Goal: Browse casually

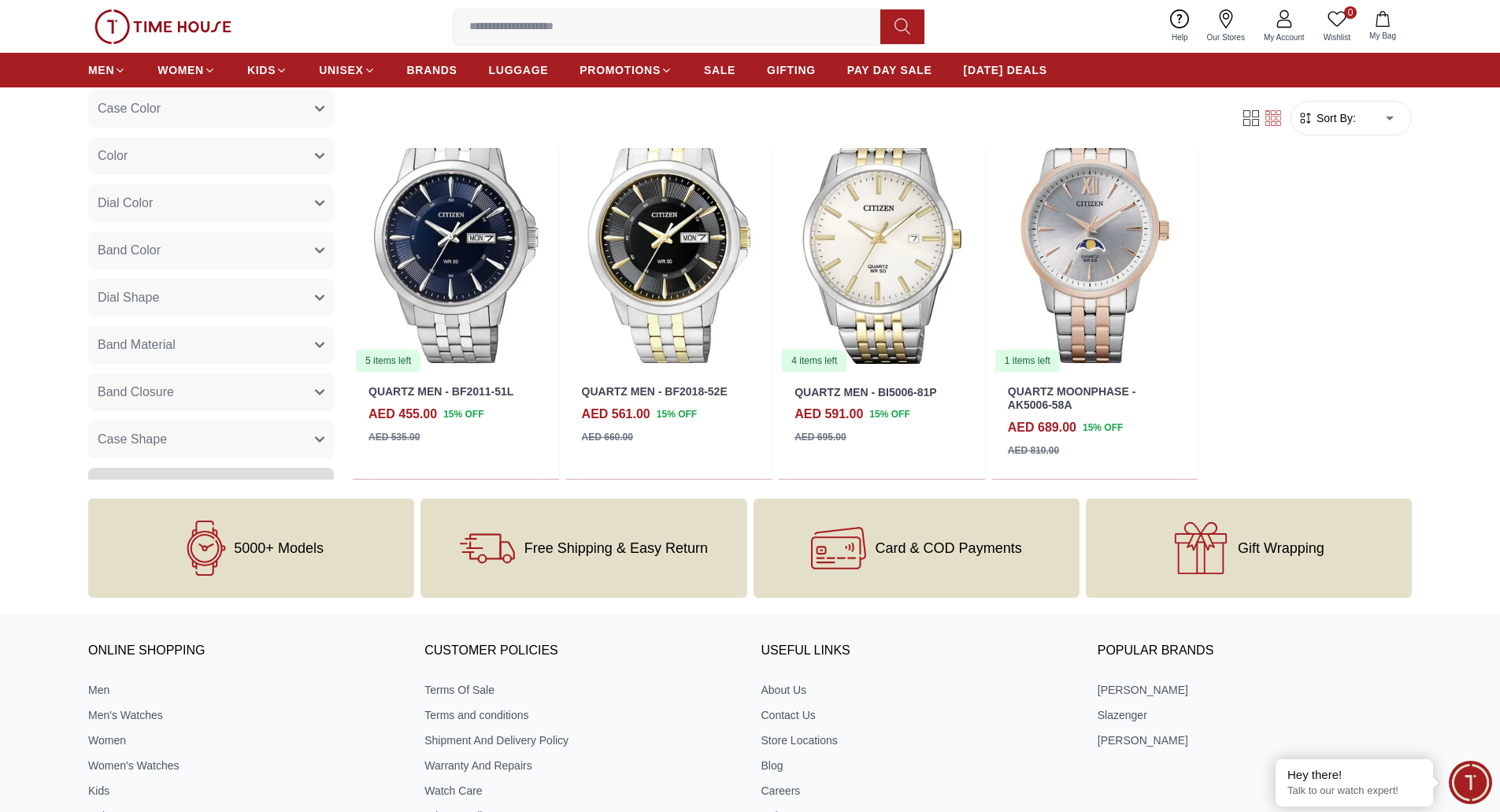
scroll to position [6392, 0]
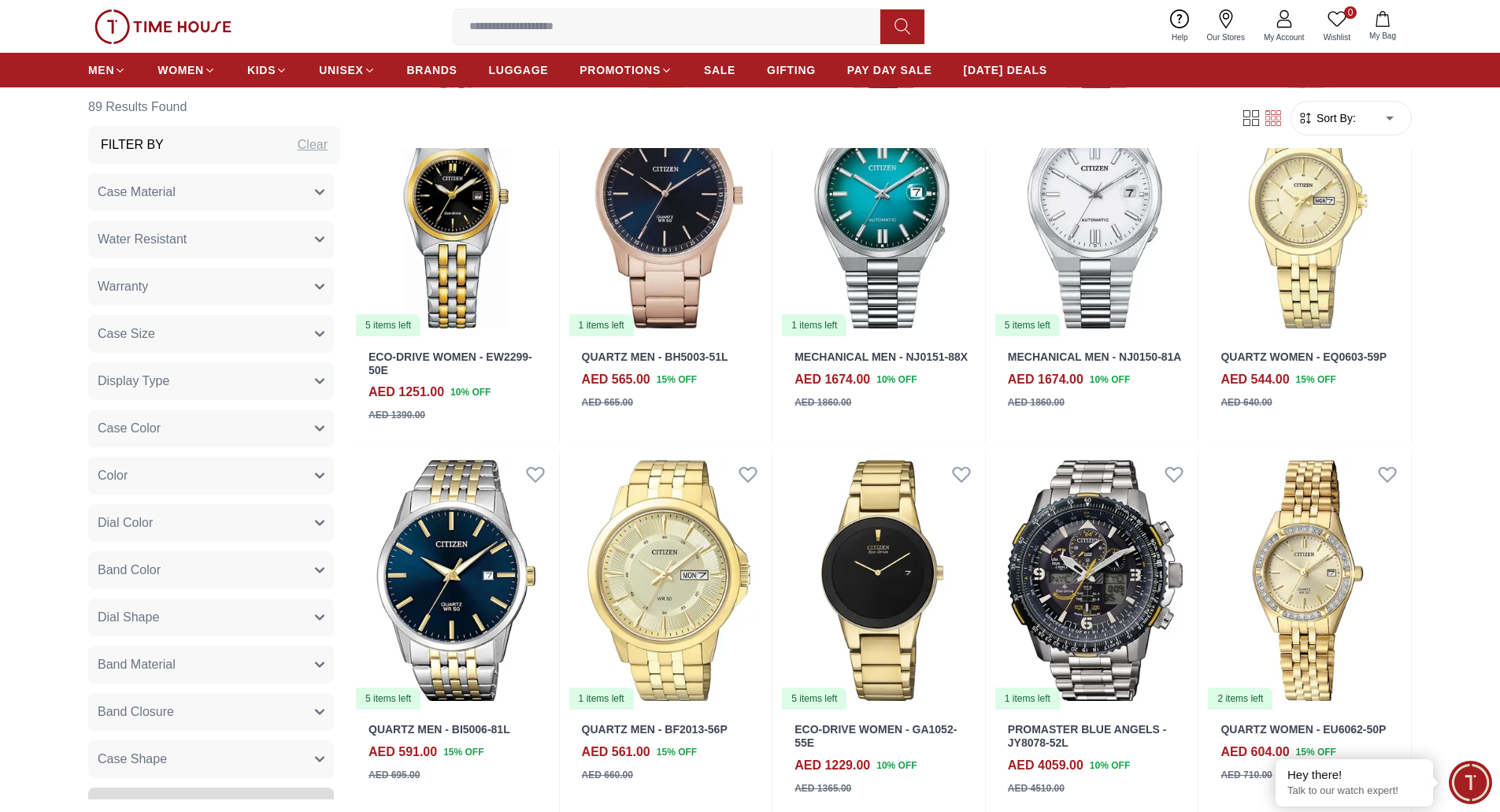
click at [197, 15] on img at bounding box center [163, 26] width 137 height 35
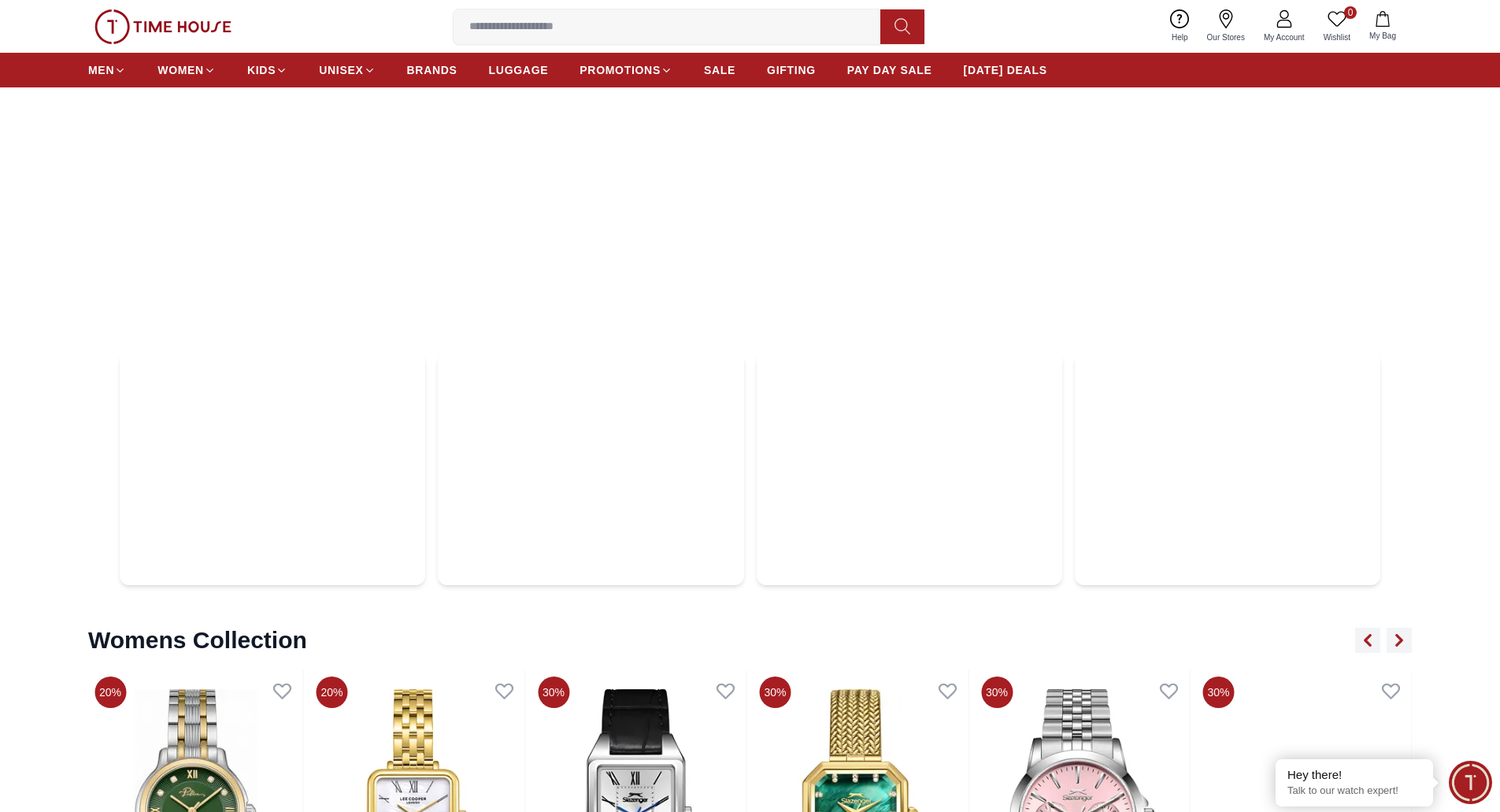
scroll to position [6391, 0]
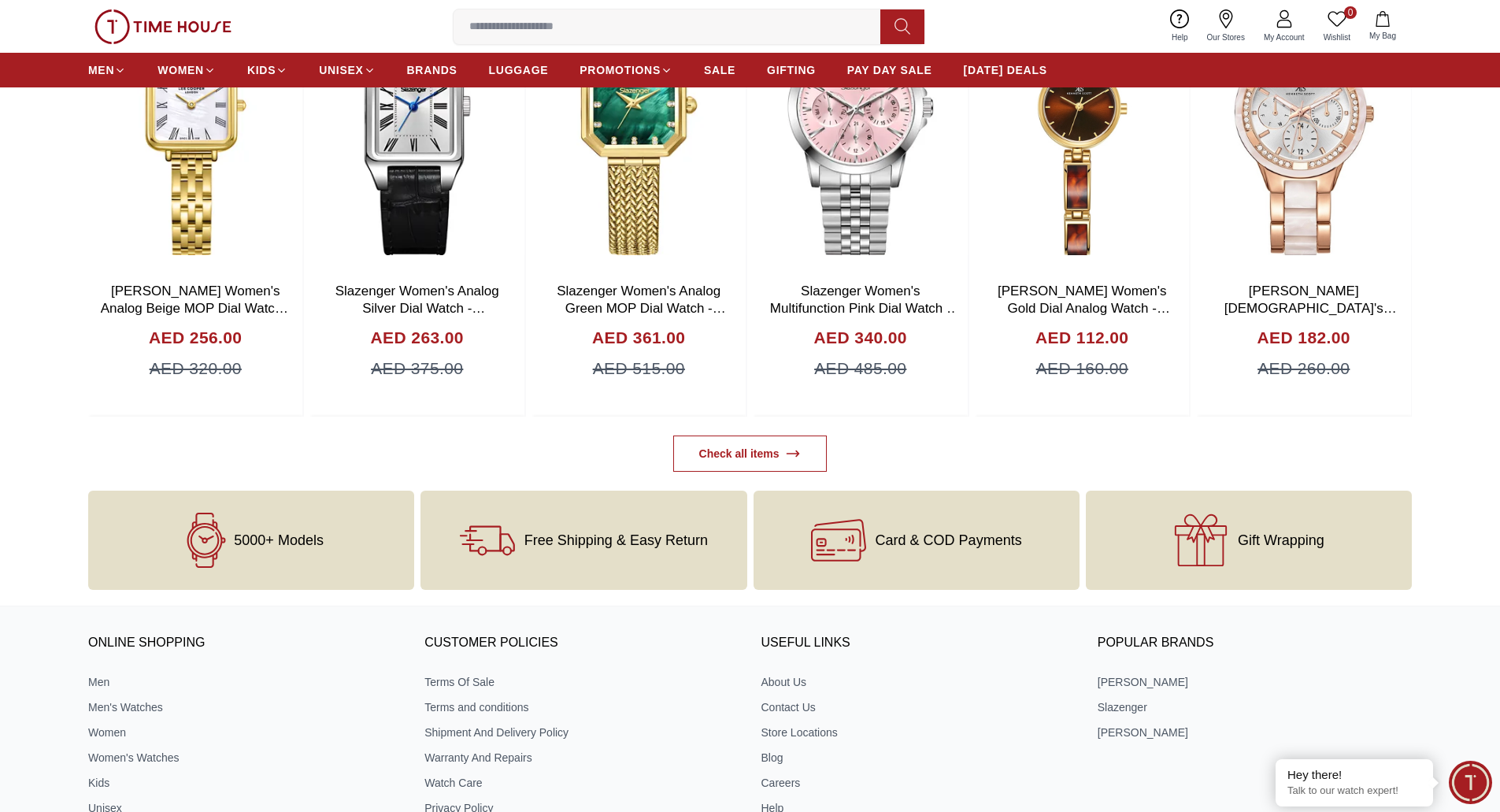
click at [147, 29] on img at bounding box center [163, 26] width 137 height 35
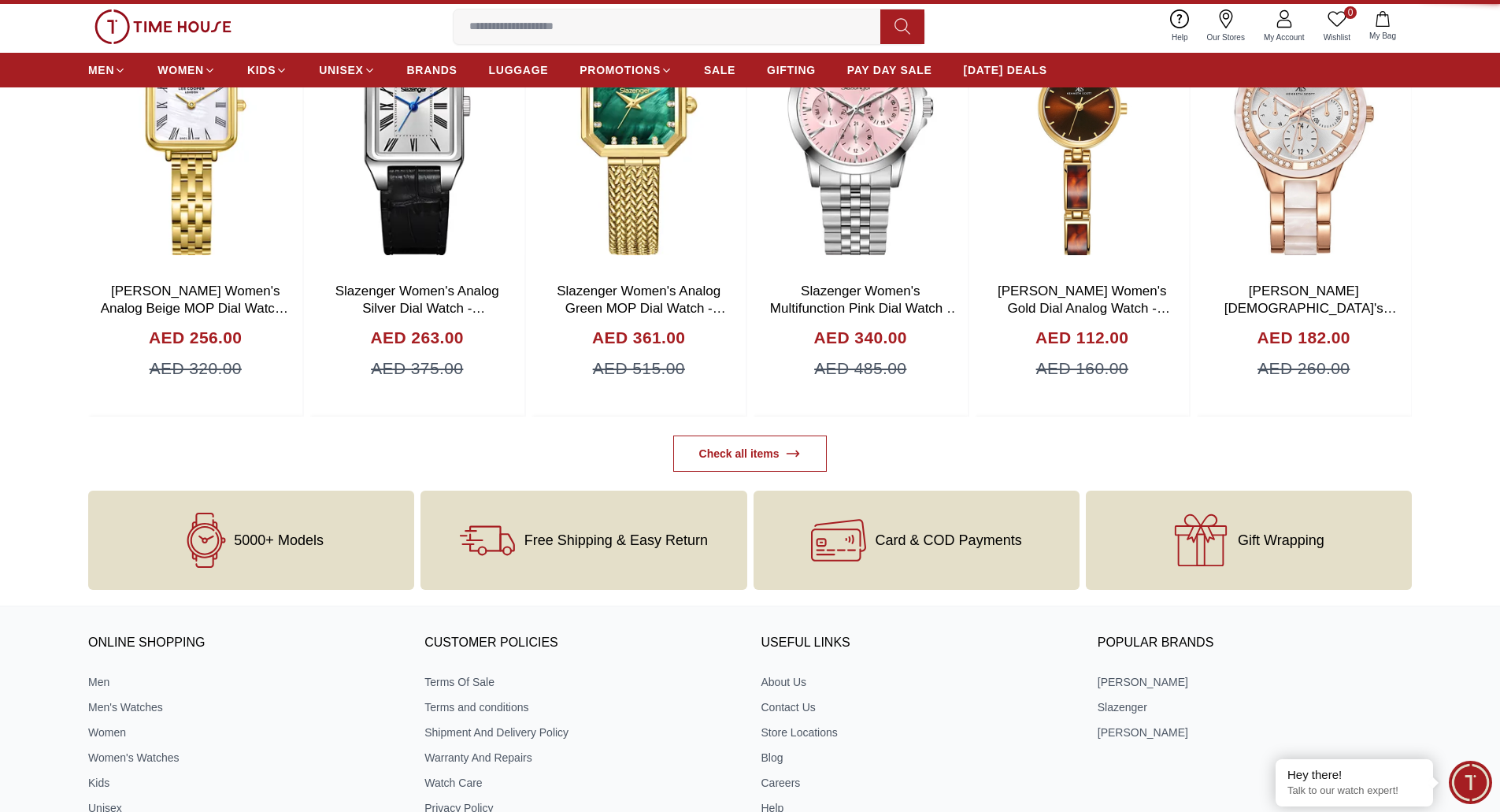
scroll to position [0, 0]
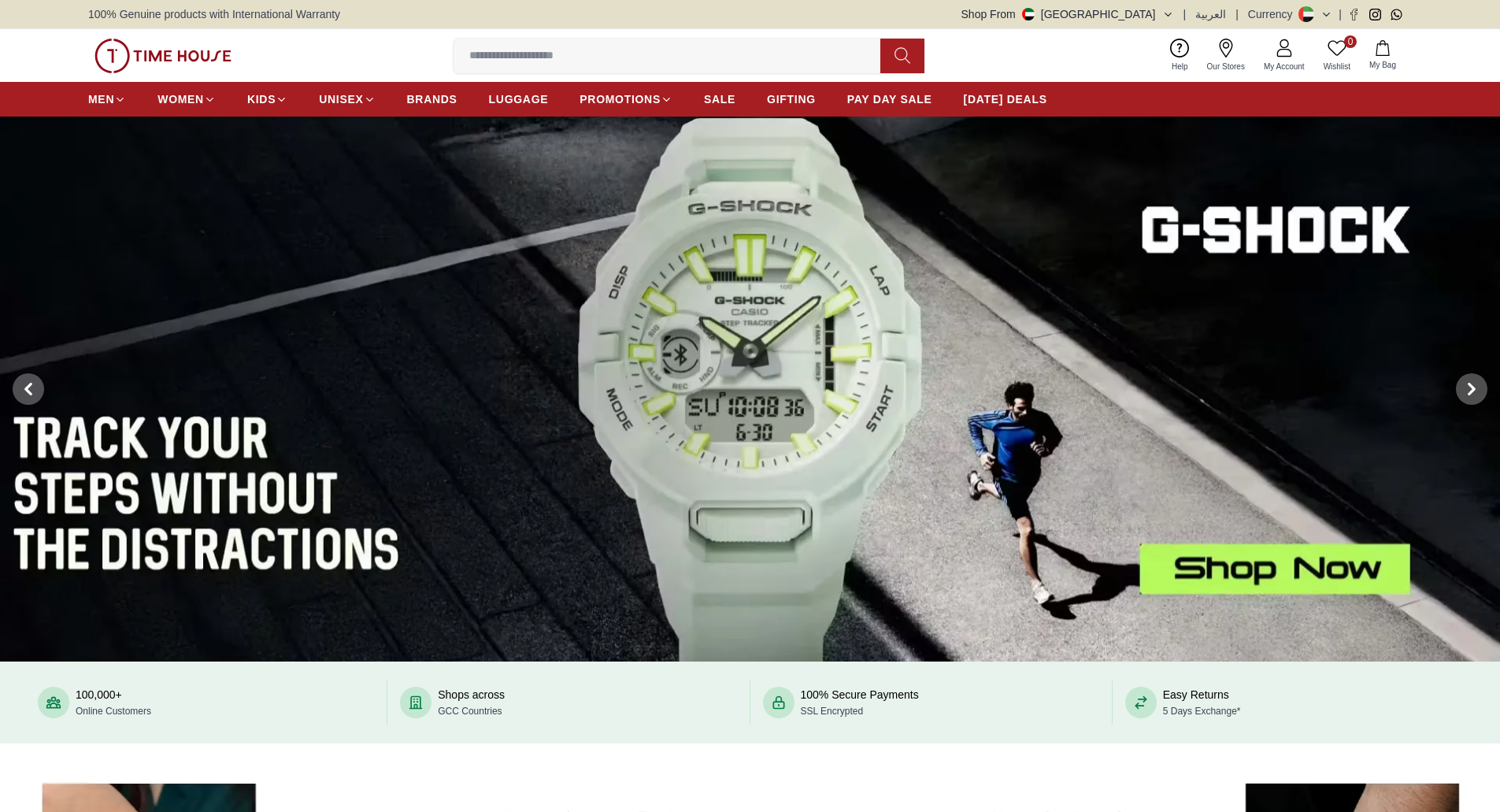
scroll to position [710, 0]
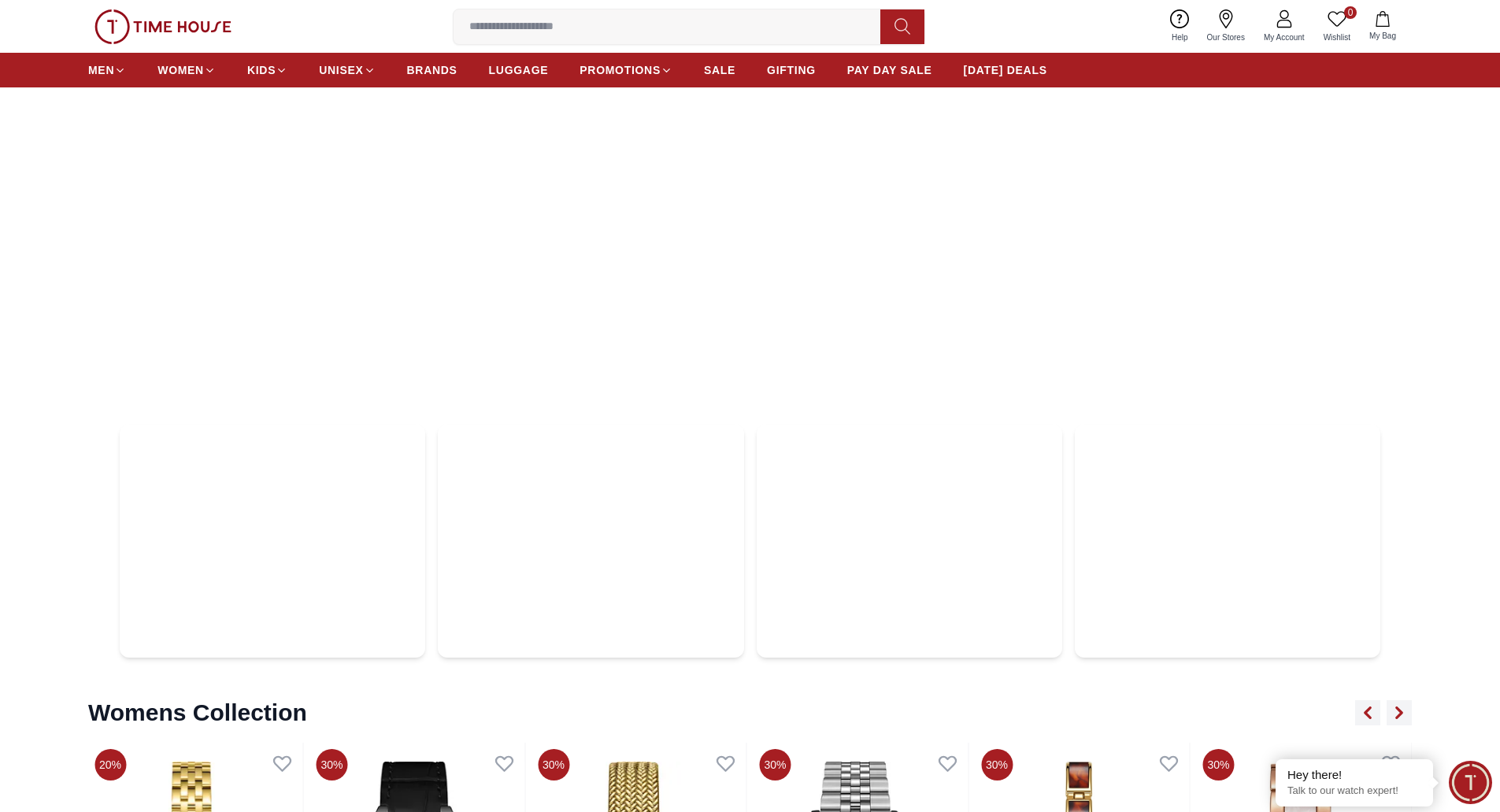
scroll to position [5653, 0]
